Goal: Information Seeking & Learning: Learn about a topic

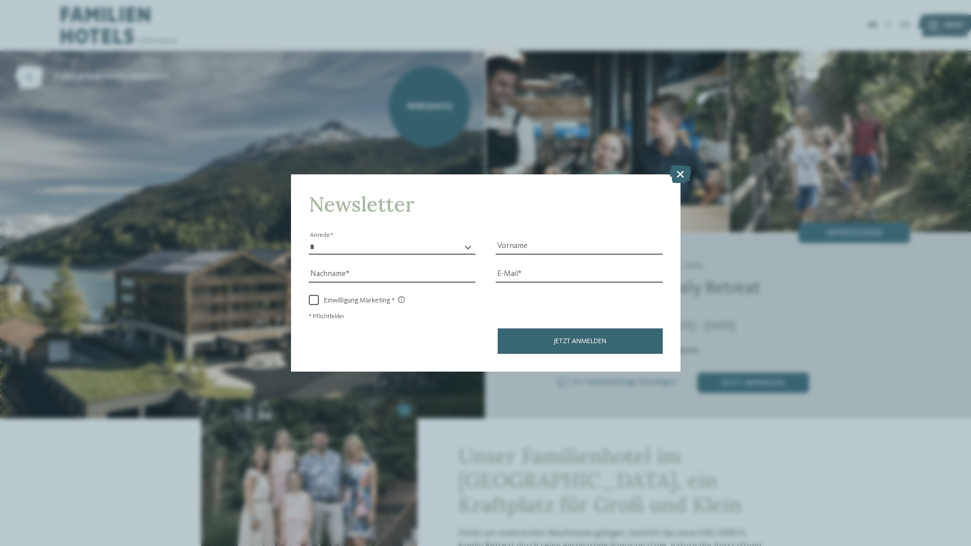
click at [681, 172] on icon at bounding box center [681, 174] width 22 height 18
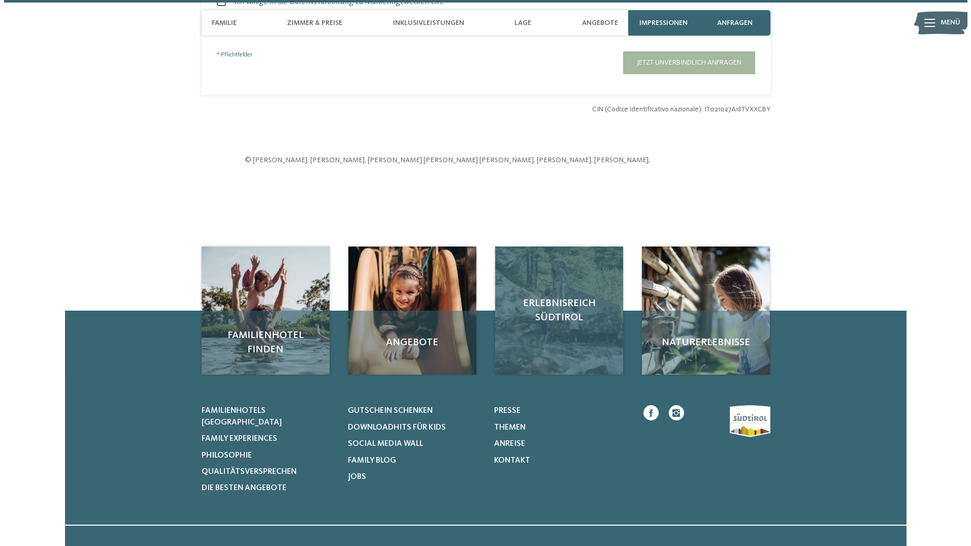
scroll to position [3300, 0]
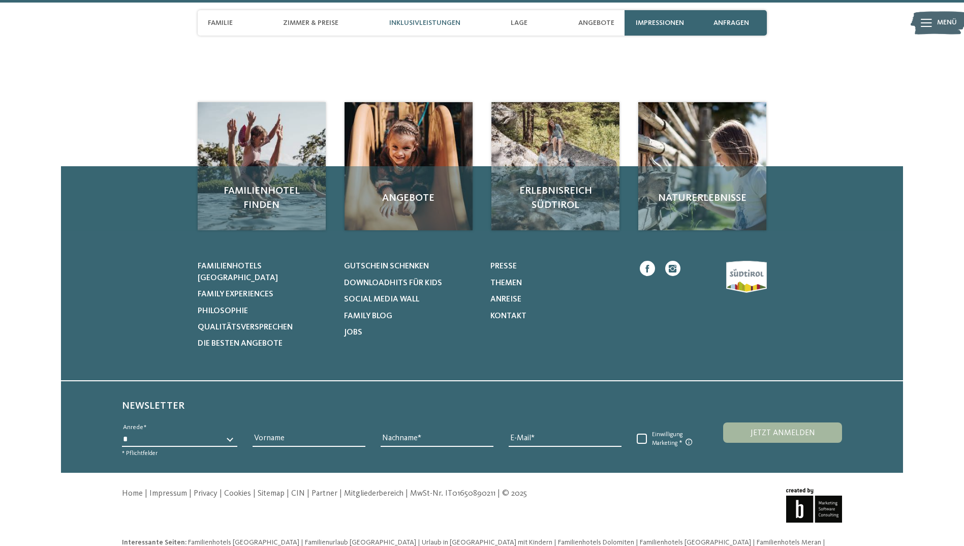
click at [401, 23] on span "Inklusivleistungen" at bounding box center [424, 23] width 71 height 9
click at [417, 22] on span "Inklusivleistungen" at bounding box center [424, 23] width 71 height 9
click at [447, 22] on span "Inklusivleistungen" at bounding box center [424, 23] width 71 height 9
click at [651, 21] on span "Impressionen" at bounding box center [660, 23] width 48 height 9
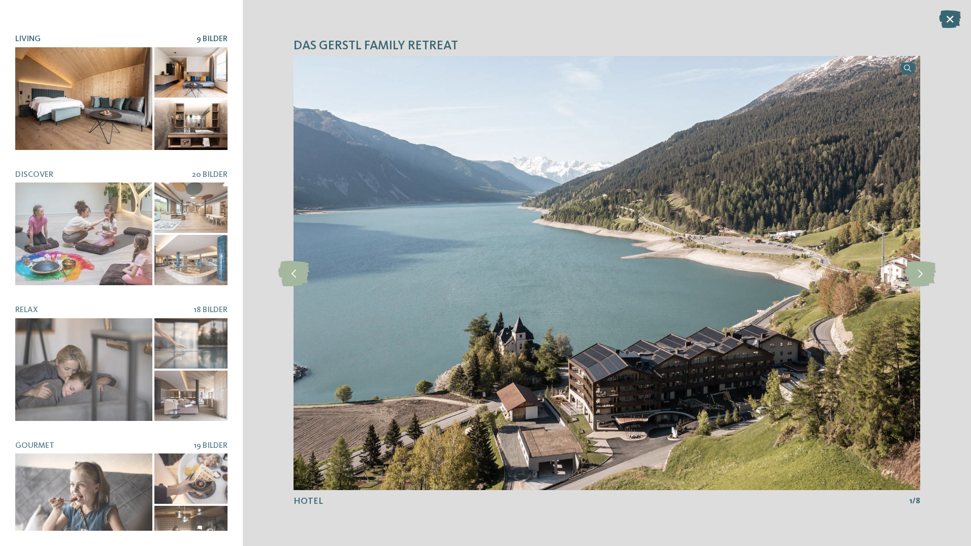
click at [107, 228] on div "Hotel 8 Bilder Living 9 Bilder Relax" at bounding box center [121, 272] width 212 height 515
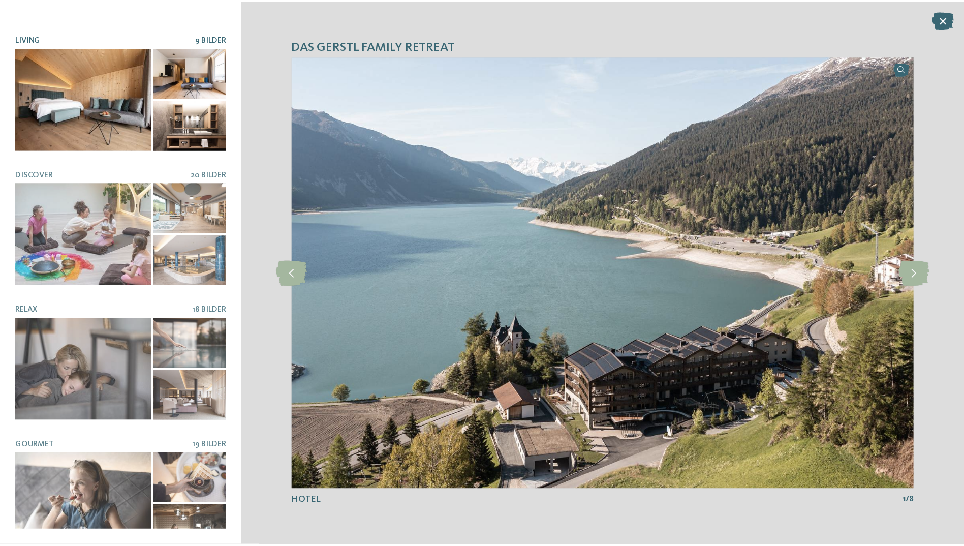
scroll to position [129, 0]
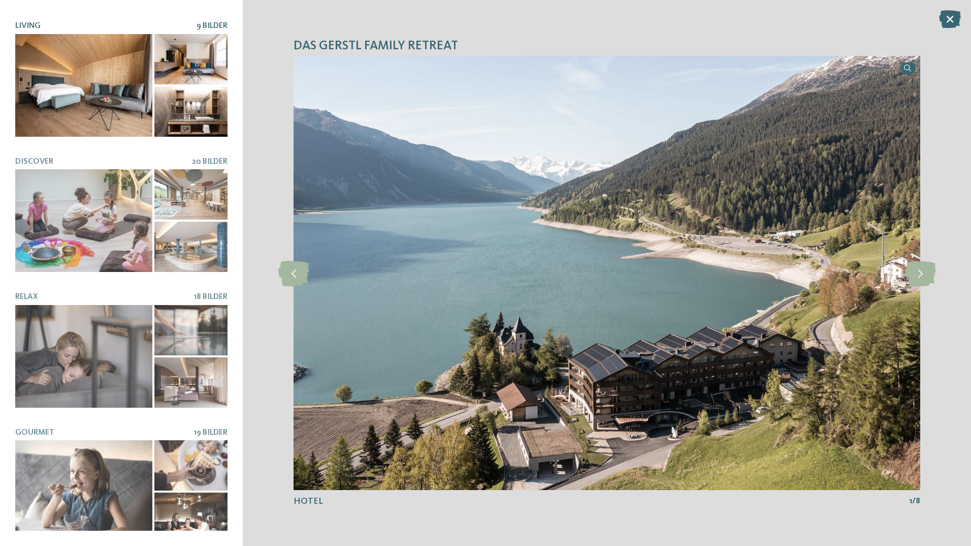
click at [139, 59] on div at bounding box center [83, 85] width 137 height 103
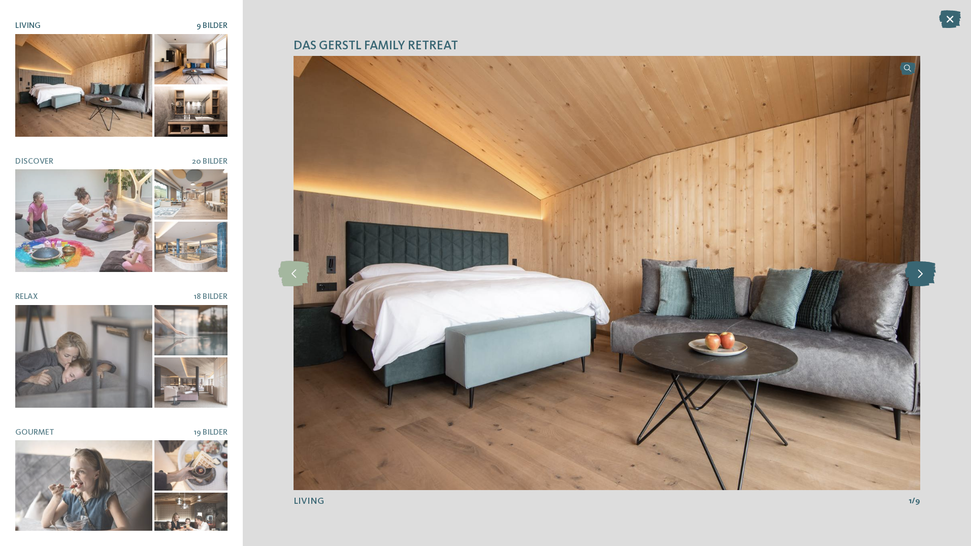
click at [916, 271] on icon at bounding box center [920, 272] width 31 height 25
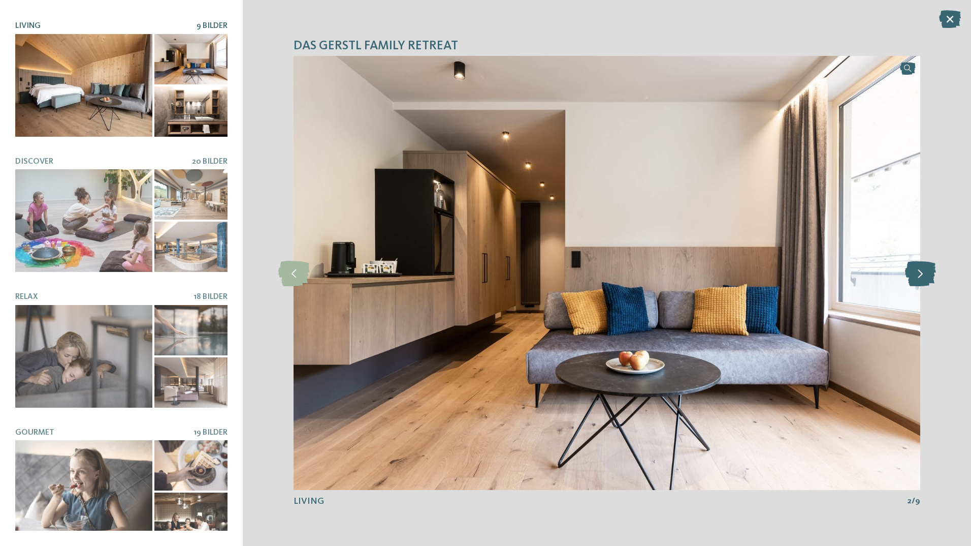
click at [915, 271] on icon at bounding box center [920, 272] width 31 height 25
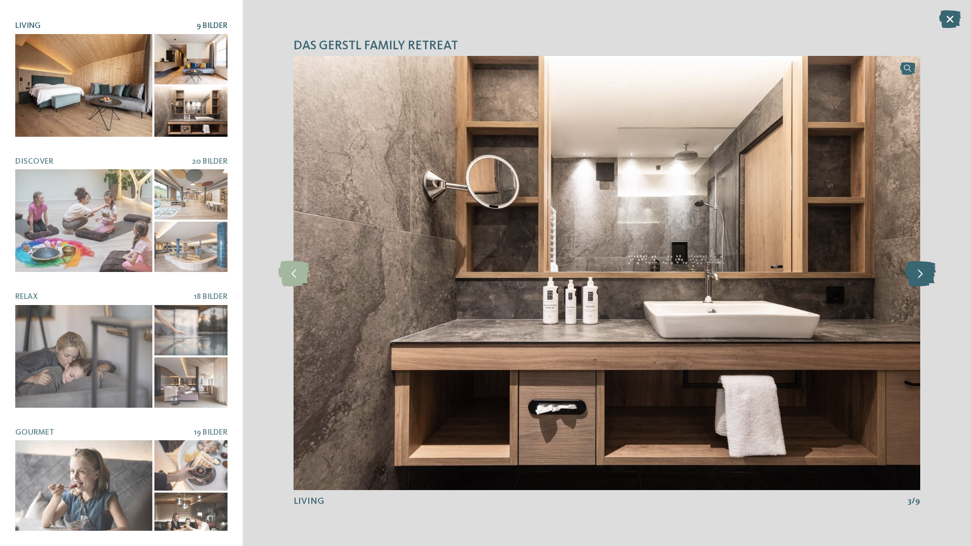
click at [915, 271] on icon at bounding box center [920, 272] width 31 height 25
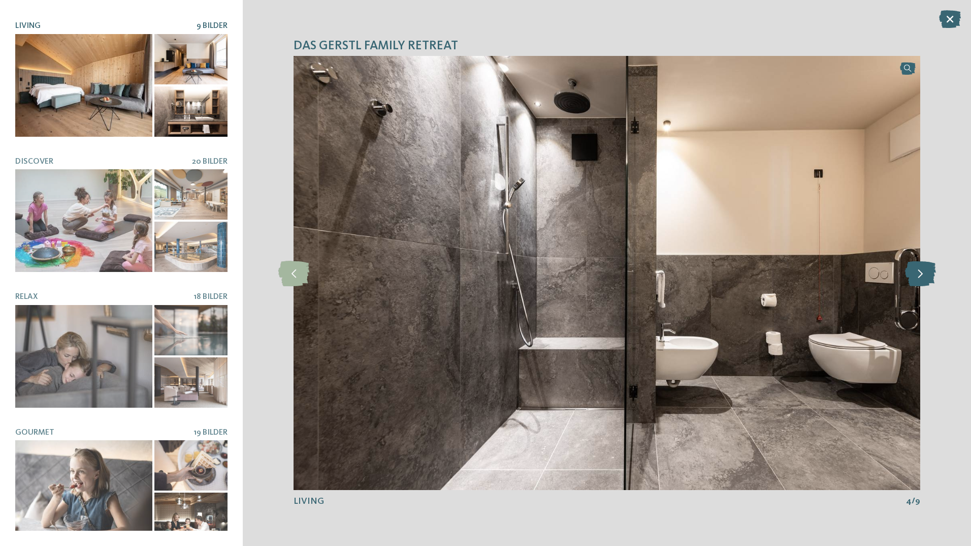
click at [915, 271] on icon at bounding box center [920, 272] width 31 height 25
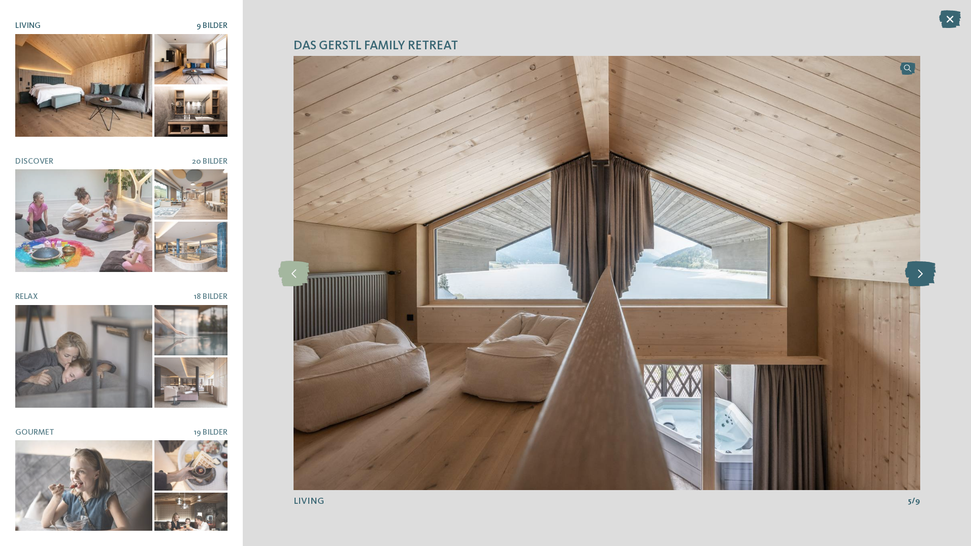
click at [915, 271] on icon at bounding box center [920, 272] width 31 height 25
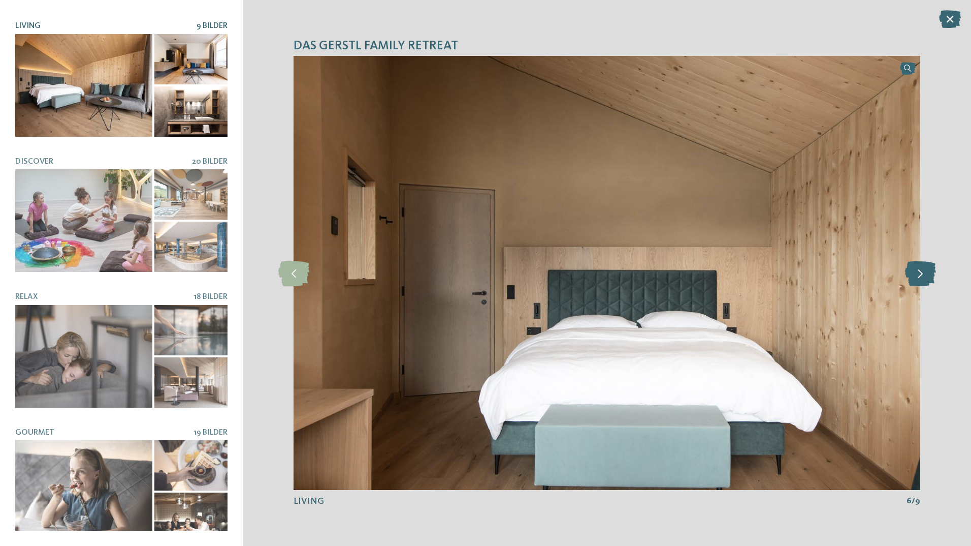
click at [915, 271] on icon at bounding box center [920, 272] width 31 height 25
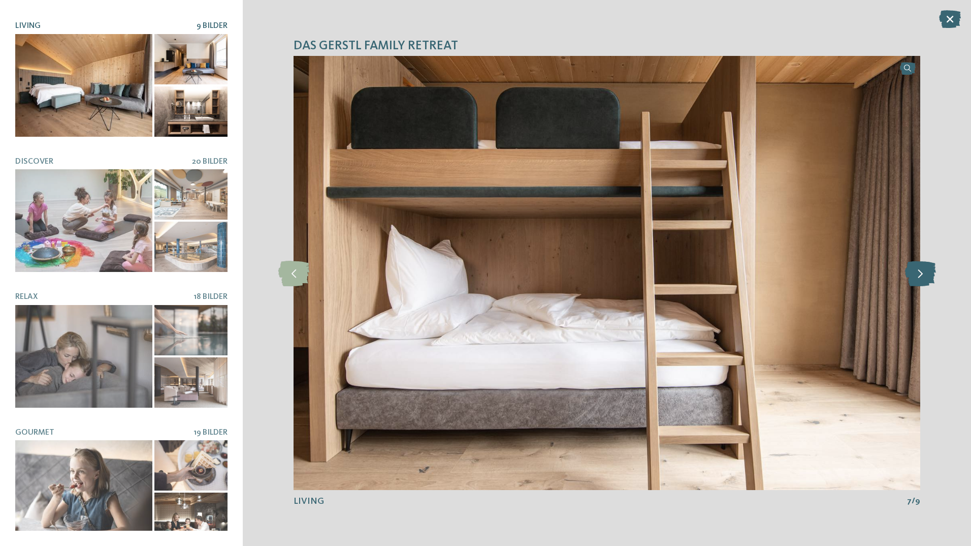
click at [915, 271] on icon at bounding box center [920, 272] width 31 height 25
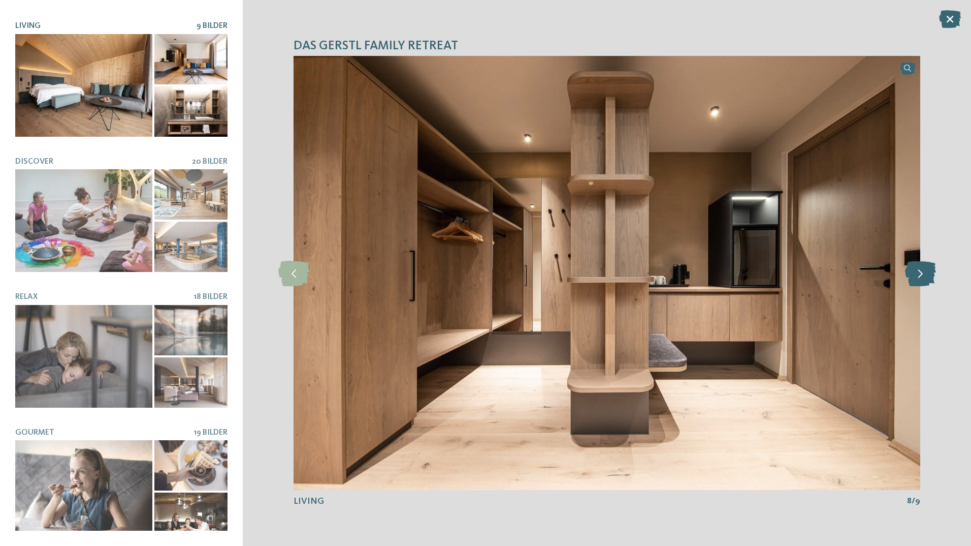
click at [915, 271] on icon at bounding box center [920, 272] width 31 height 25
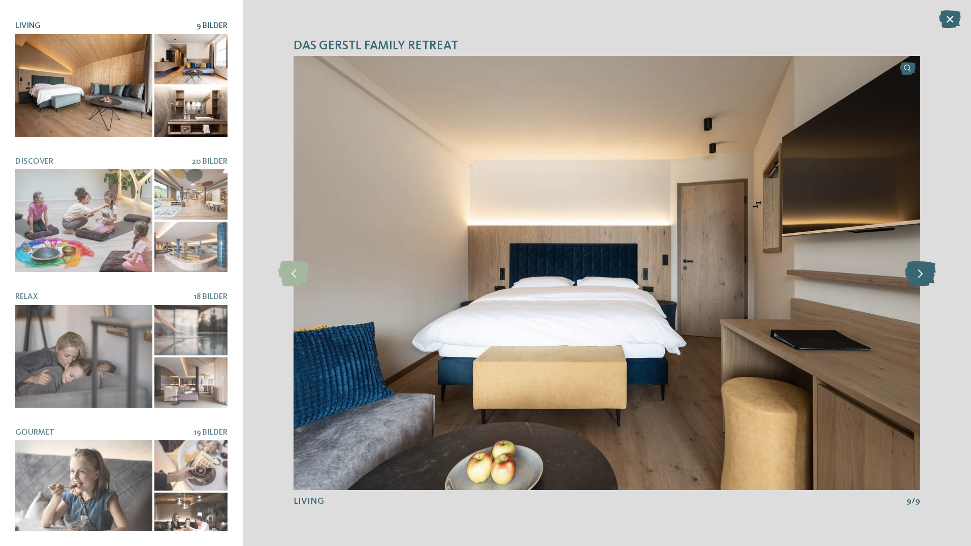
click at [915, 271] on icon at bounding box center [920, 272] width 31 height 25
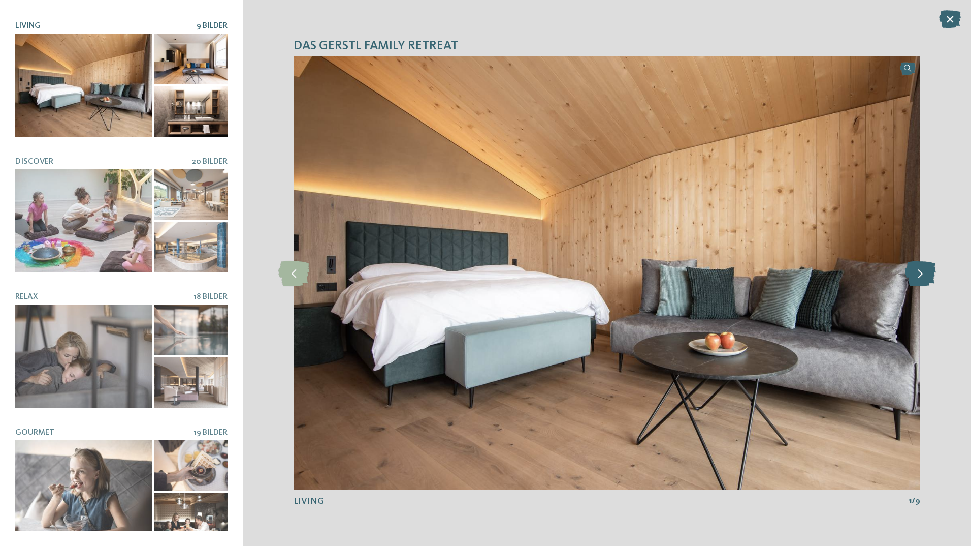
click at [915, 271] on icon at bounding box center [920, 272] width 31 height 25
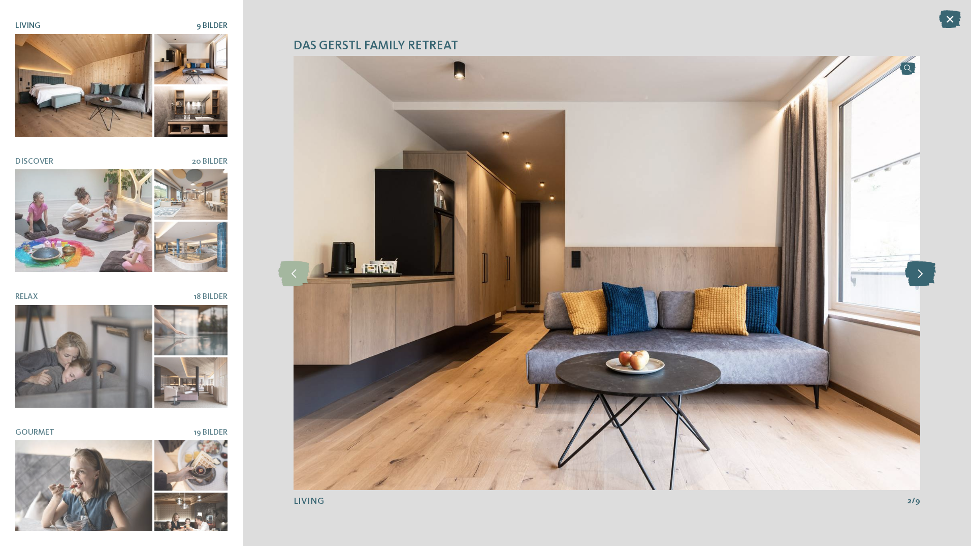
click at [915, 271] on icon at bounding box center [920, 272] width 31 height 25
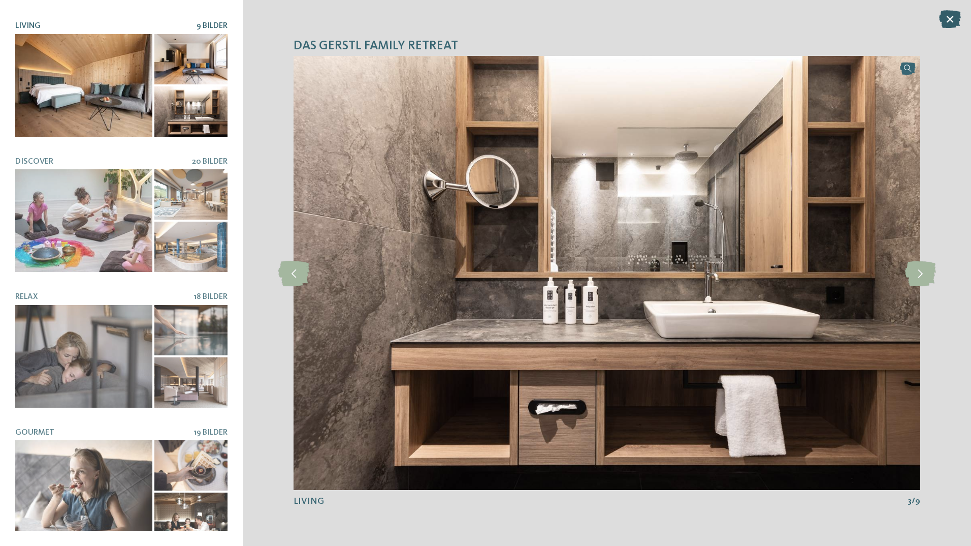
click at [951, 20] on icon at bounding box center [950, 19] width 22 height 18
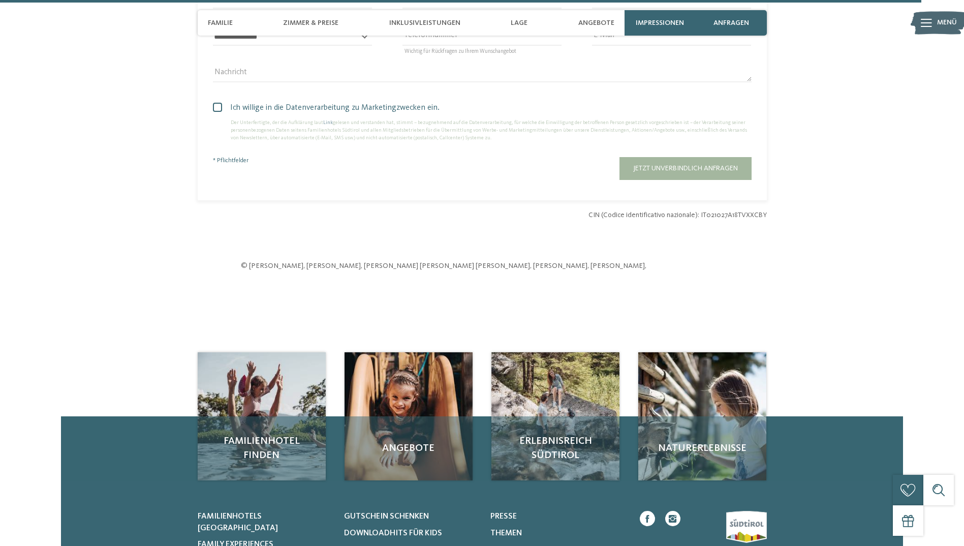
scroll to position [3300, 0]
